Goal: Task Accomplishment & Management: Manage account settings

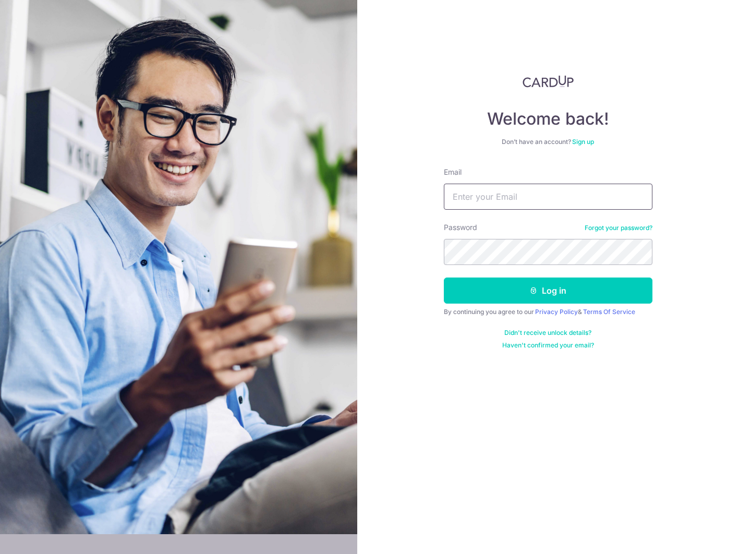
type input "tangkeenheng@yahoo.com"
drag, startPoint x: 558, startPoint y: 200, endPoint x: 439, endPoint y: 195, distance: 119.1
click at [439, 195] on div "Welcome back! Don’t have an account? Sign up Email tangkeenheng@yahoo.com Passw…" at bounding box center [548, 277] width 382 height 554
click at [494, 197] on input "chaw" at bounding box center [548, 197] width 209 height 26
type input "[EMAIL_ADDRESS][PERSON_NAME][DOMAIN_NAME]"
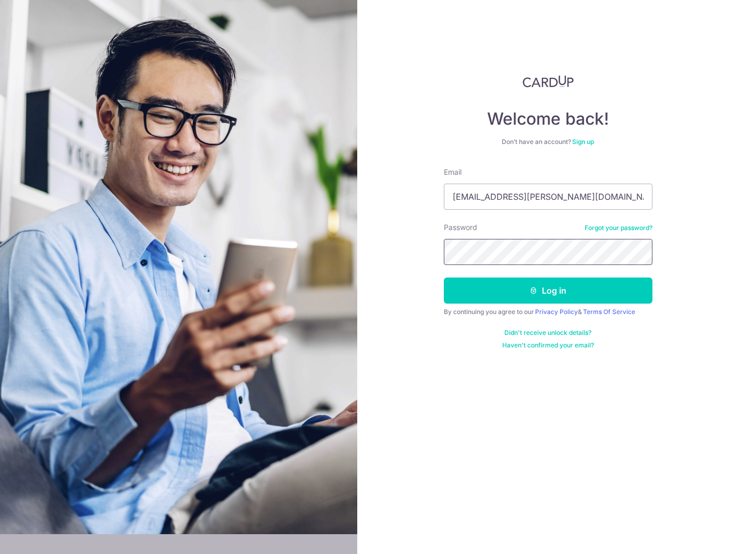
click at [429, 247] on div "Welcome back! Don’t have an account? Sign up Email chaw.diana@gmail.com Passwor…" at bounding box center [548, 277] width 382 height 554
click at [548, 298] on button "Log in" at bounding box center [548, 291] width 209 height 26
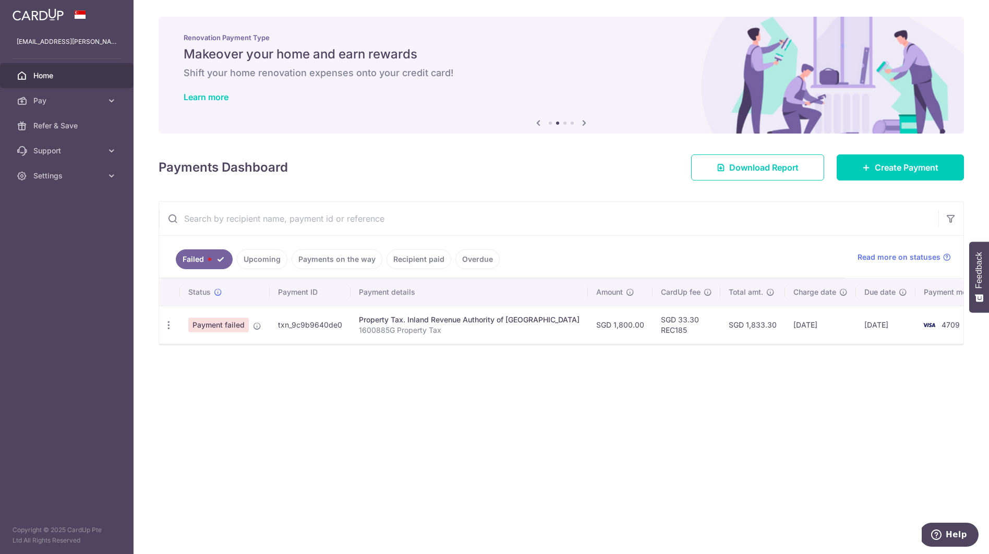
click at [224, 324] on span "Payment failed" at bounding box center [218, 325] width 61 height 15
click at [413, 326] on p "1600885G Property Tax" at bounding box center [469, 330] width 221 height 10
click at [170, 326] on icon "button" at bounding box center [168, 325] width 11 height 11
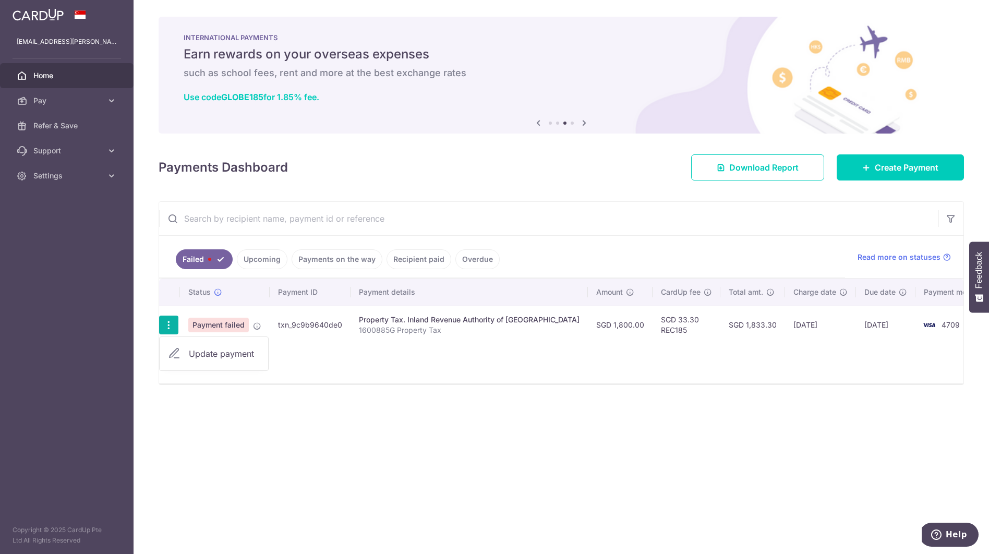
click at [231, 357] on span "Update payment" at bounding box center [224, 354] width 71 height 13
radio input "true"
type input "1,800.00"
type input "1600885G"
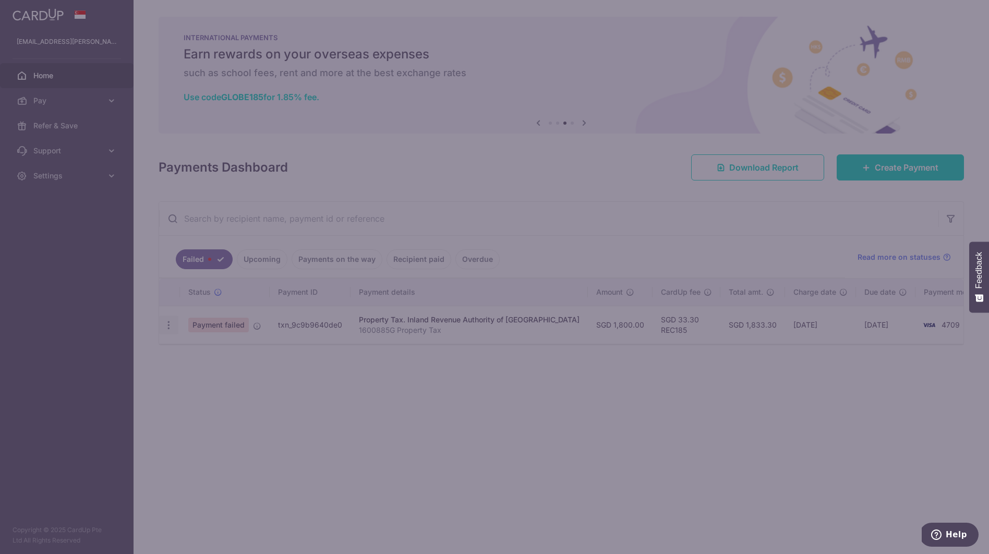
type input "REC185"
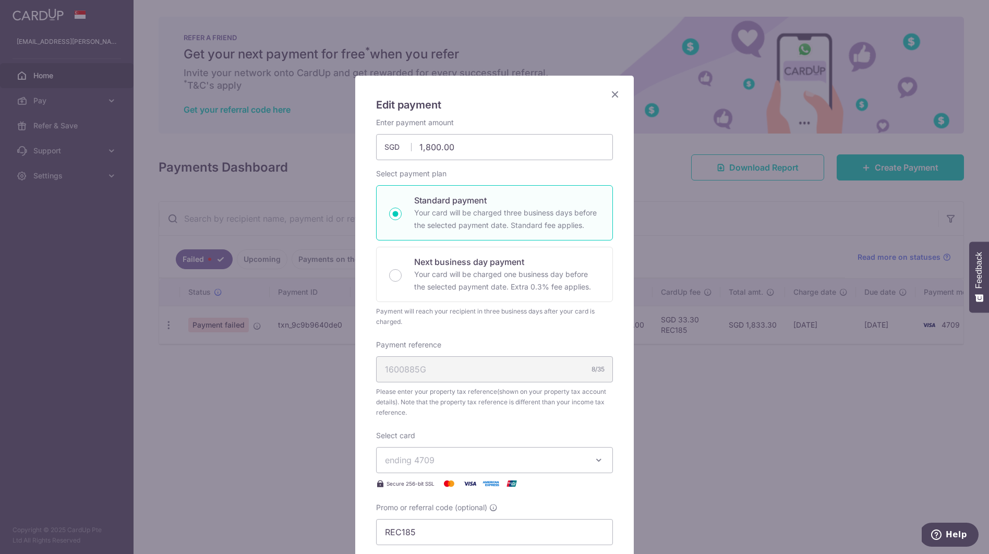
click at [615, 95] on icon "Close" at bounding box center [615, 94] width 13 height 13
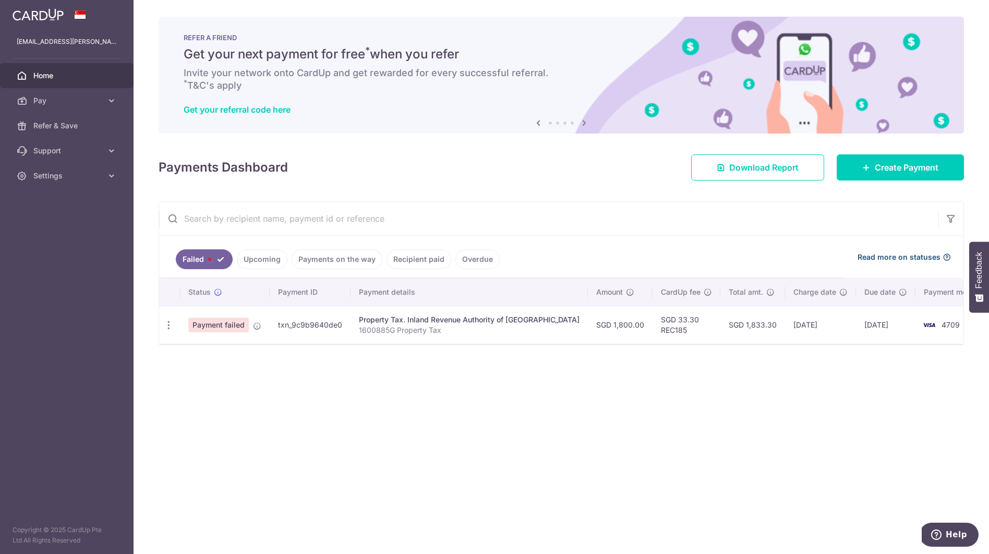
click at [739, 257] on icon at bounding box center [947, 257] width 8 height 8
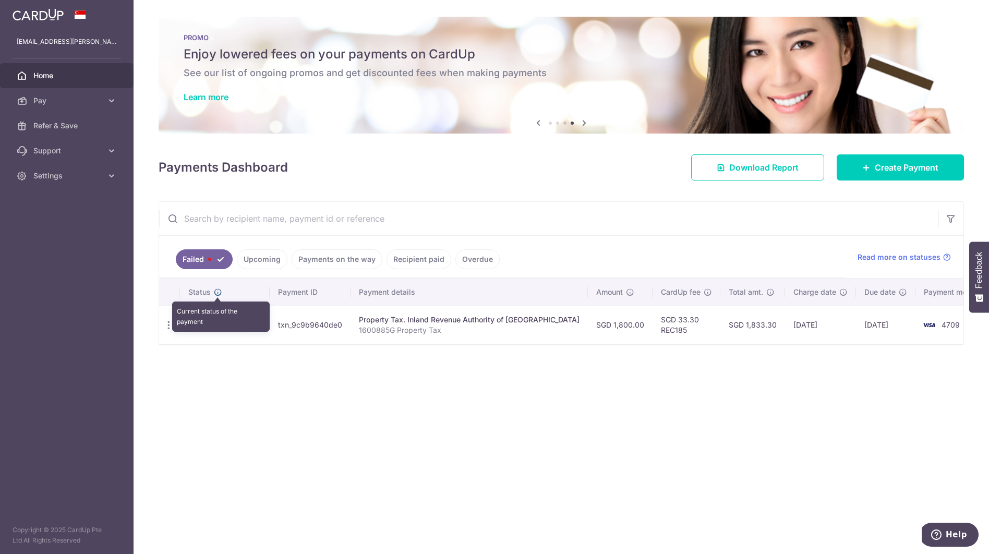
click at [219, 292] on icon at bounding box center [218, 292] width 8 height 8
click at [739, 217] on icon "button" at bounding box center [951, 218] width 10 height 10
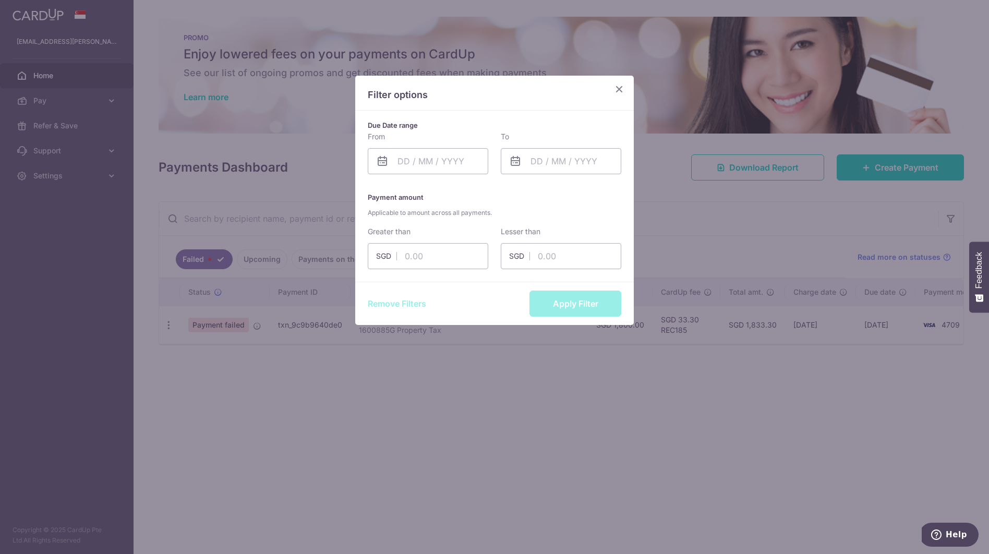
click at [622, 89] on icon "Close" at bounding box center [619, 88] width 13 height 13
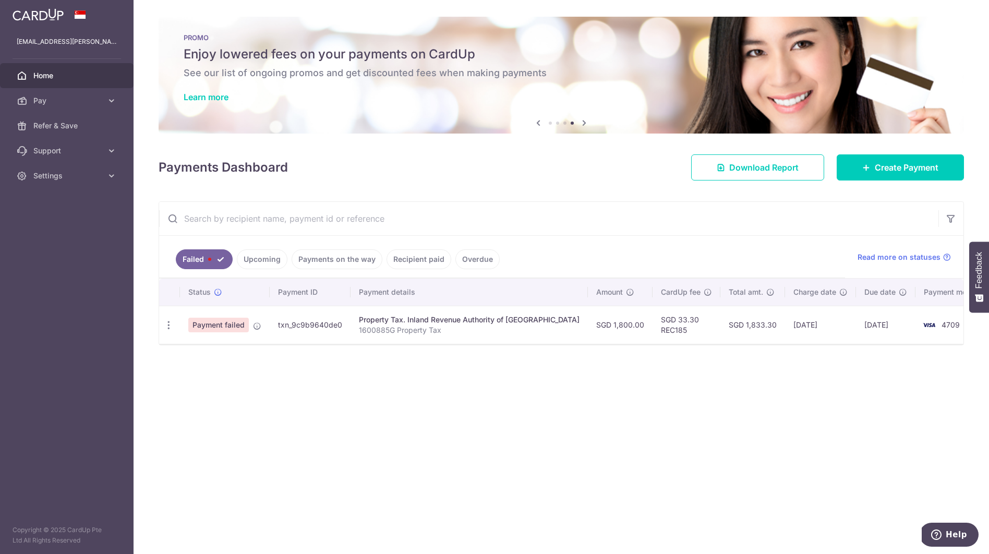
click at [739, 78] on h6 "See our list of ongoing promos and get discounted fees when making payments" at bounding box center [562, 73] width 756 height 13
click at [537, 125] on icon at bounding box center [538, 122] width 13 height 13
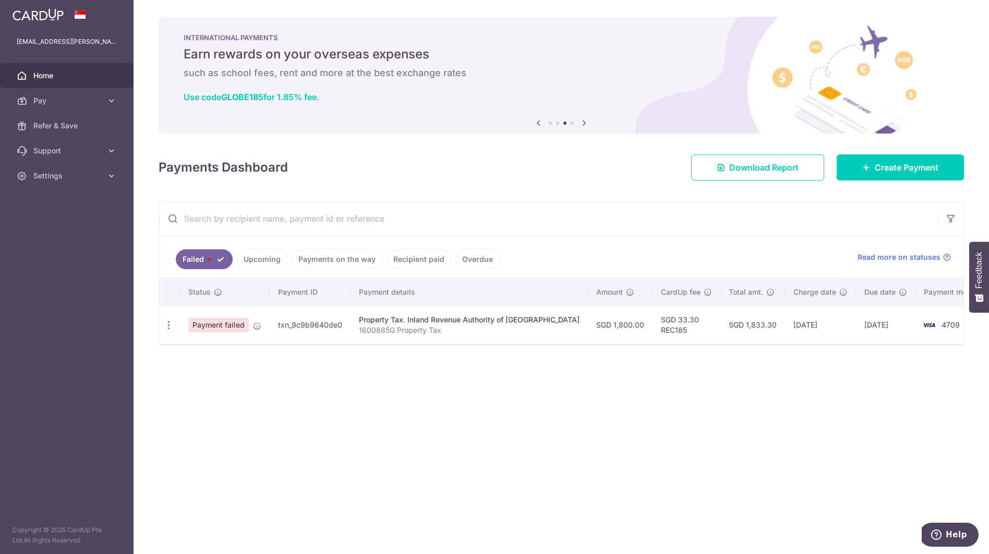
click at [537, 125] on icon at bounding box center [538, 122] width 13 height 13
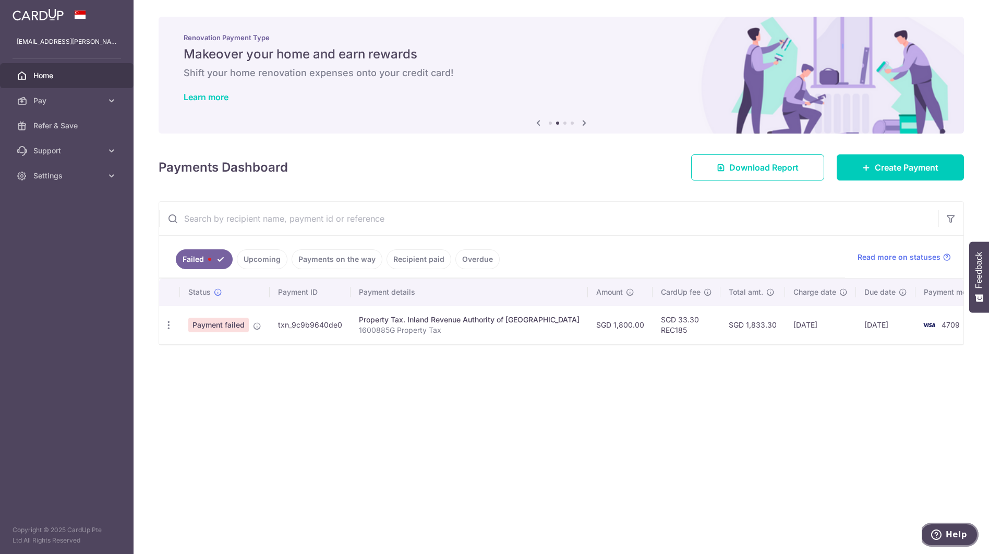
click at [739, 537] on span "Help" at bounding box center [956, 534] width 21 height 9
